Goal: Task Accomplishment & Management: Use online tool/utility

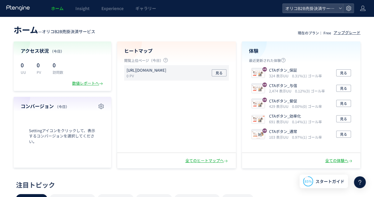
click at [164, 72] on p "[URL][DOMAIN_NAME]" at bounding box center [146, 70] width 40 height 6
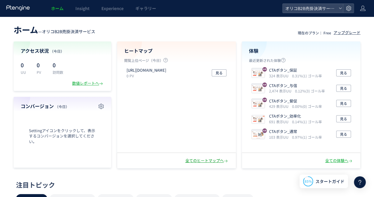
click at [200, 161] on div "全てのヒートマップへ" at bounding box center [206, 161] width 43 height 6
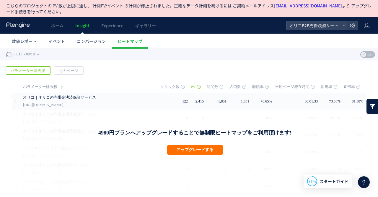
click at [39, 69] on span "パラメーター除去後" at bounding box center [28, 70] width 44 height 8
click at [41, 54] on div "08/18 08/18" at bounding box center [24, 54] width 37 height 12
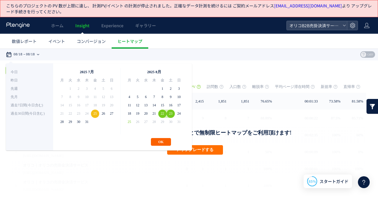
click at [168, 140] on button "OK" at bounding box center [161, 142] width 20 height 8
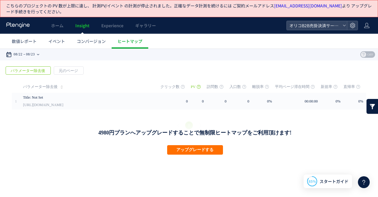
click at [34, 57] on time "08/23" at bounding box center [30, 54] width 9 height 12
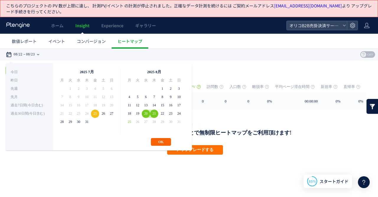
click at [162, 141] on button "OK" at bounding box center [161, 142] width 20 height 8
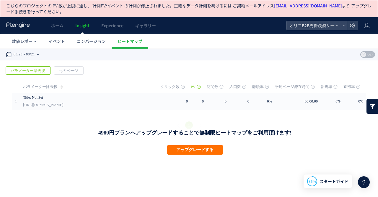
click at [28, 57] on time "08/21" at bounding box center [30, 54] width 9 height 12
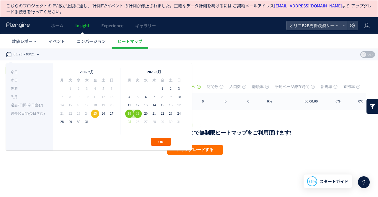
click at [162, 142] on button "OK" at bounding box center [161, 142] width 20 height 8
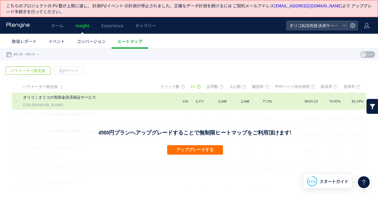
click at [63, 103] on link "[URL][DOMAIN_NAME]" at bounding box center [43, 104] width 40 height 7
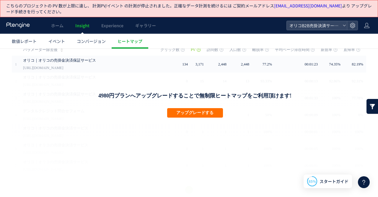
scroll to position [41, 0]
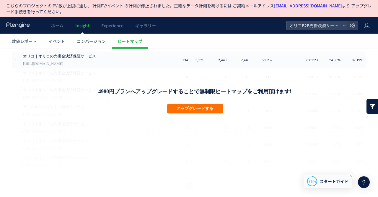
click at [320, 179] on span "スタートガイド" at bounding box center [334, 181] width 29 height 6
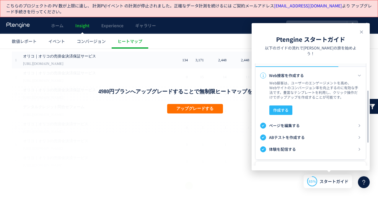
scroll to position [0, 0]
